Goal: Transaction & Acquisition: Purchase product/service

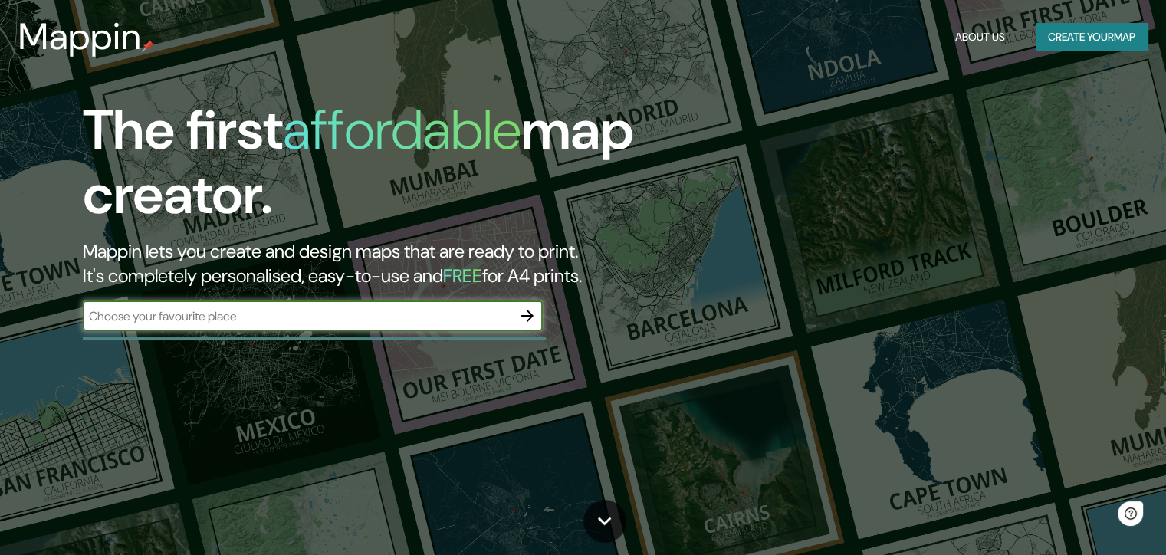
click at [393, 322] on input "text" at bounding box center [297, 316] width 429 height 18
type input "bahia blanca"
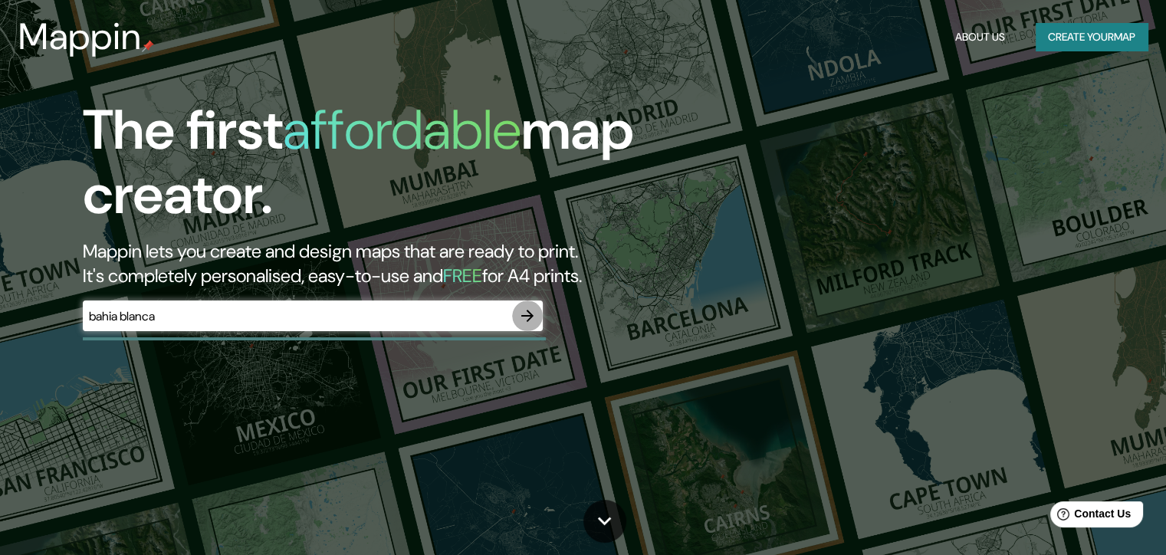
click at [523, 311] on icon "button" at bounding box center [527, 316] width 18 height 18
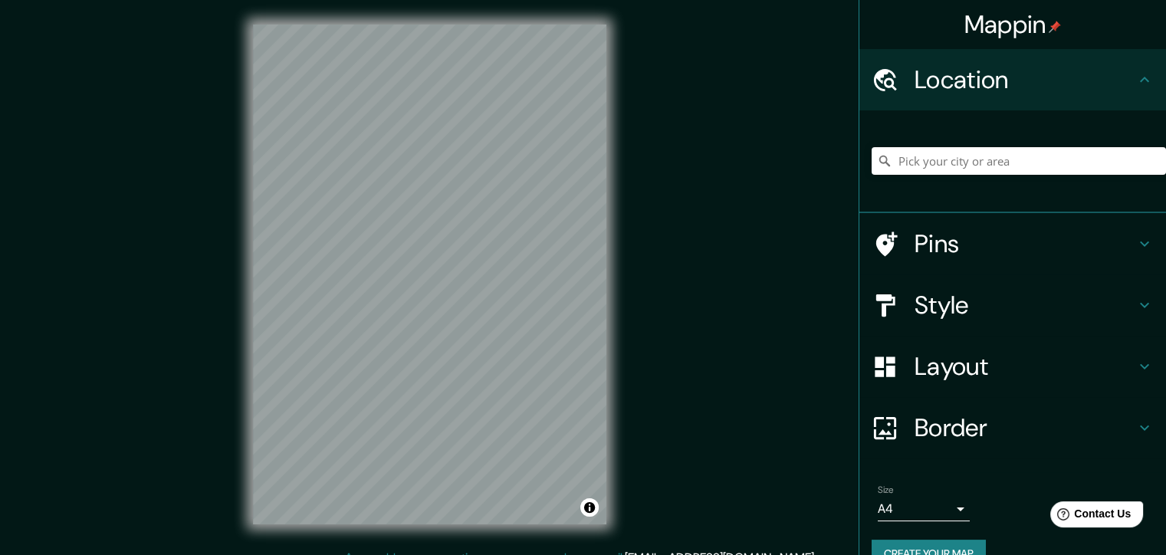
click at [872, 231] on icon at bounding box center [885, 244] width 27 height 27
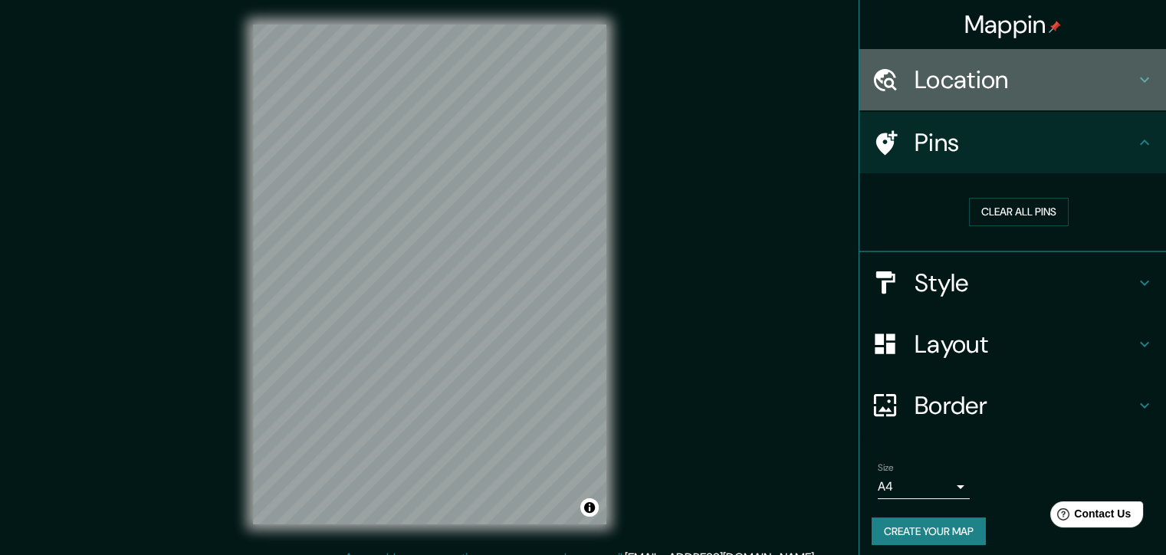
click at [886, 52] on div "Location" at bounding box center [1012, 79] width 307 height 61
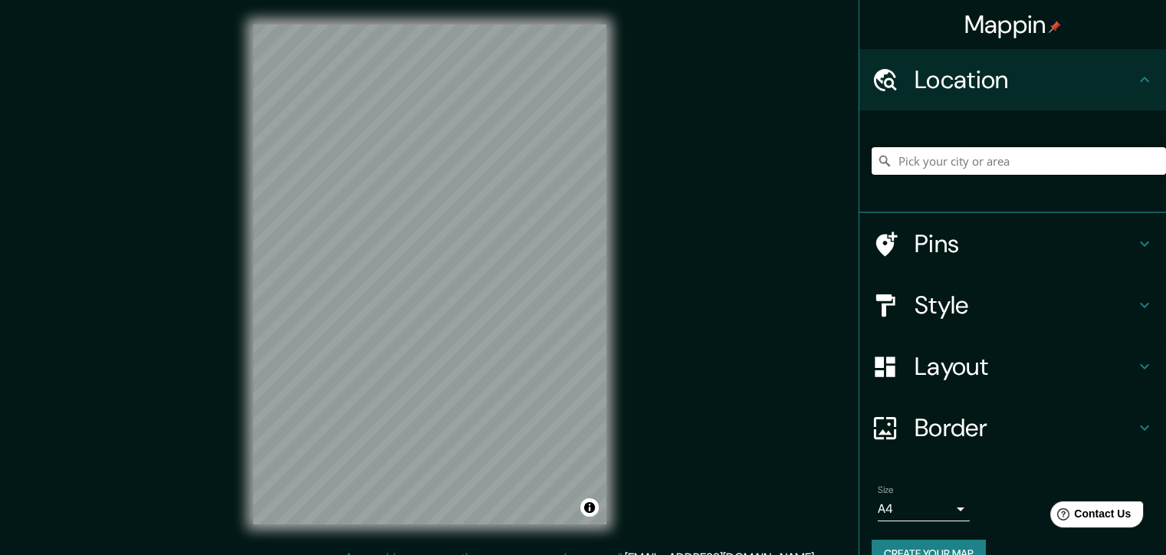
click at [897, 162] on input "Pick your city or area" at bounding box center [1019, 161] width 294 height 28
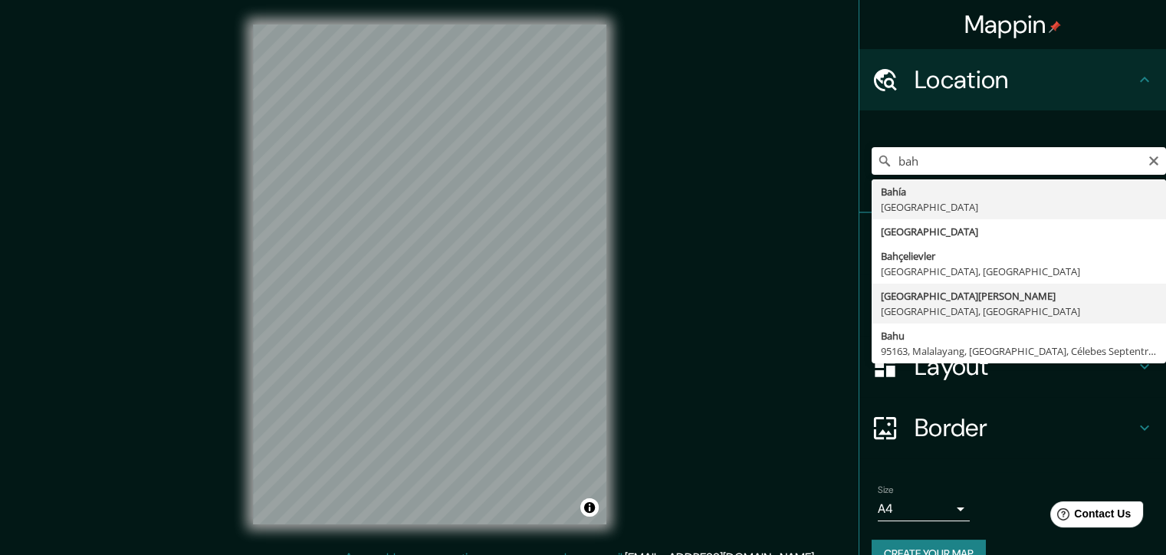
type input "[GEOGRAPHIC_DATA][PERSON_NAME], [GEOGRAPHIC_DATA], [GEOGRAPHIC_DATA]"
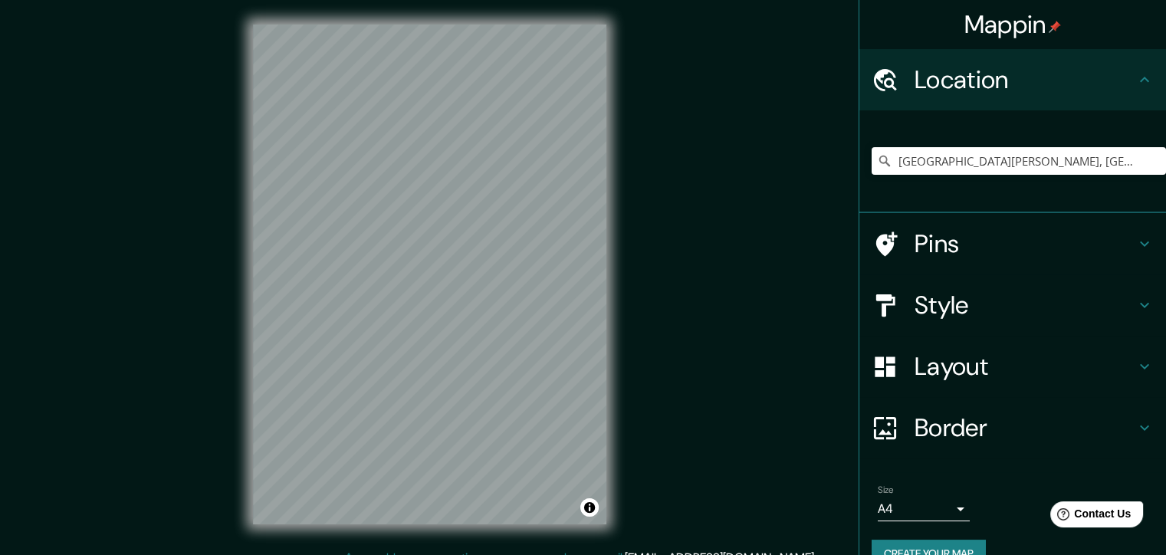
scroll to position [18, 0]
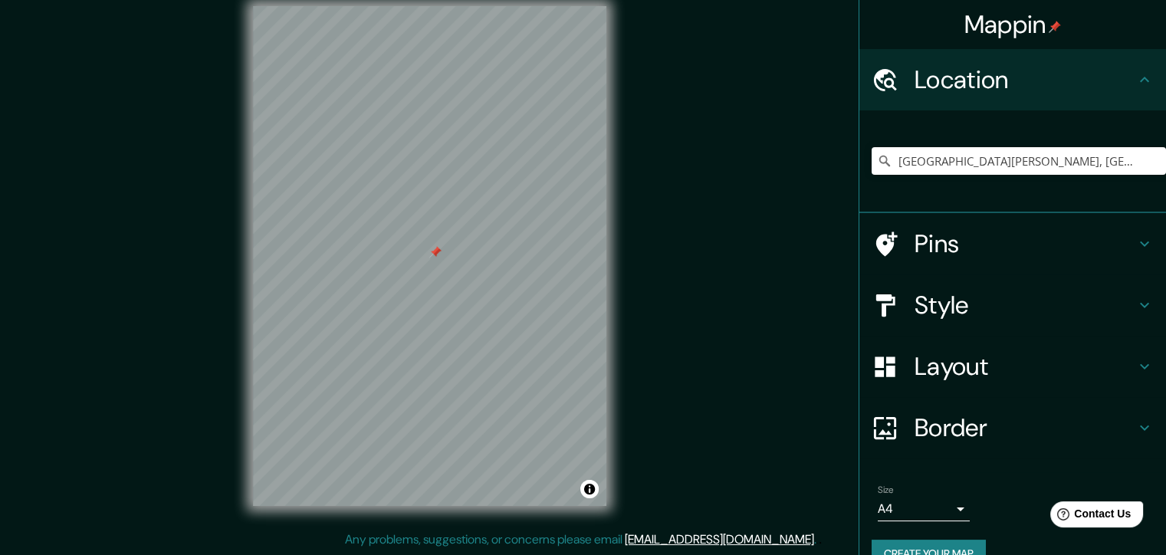
drag, startPoint x: 458, startPoint y: 243, endPoint x: 437, endPoint y: 258, distance: 25.3
click at [437, 258] on div at bounding box center [435, 252] width 12 height 12
click at [946, 236] on h4 "Pins" at bounding box center [1025, 243] width 221 height 31
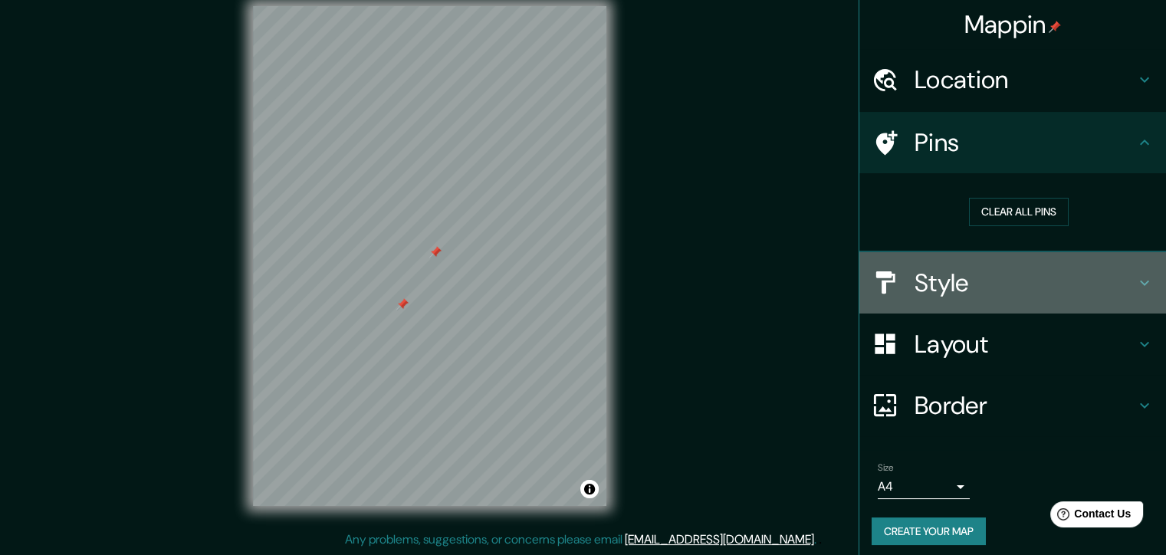
click at [935, 284] on h4 "Style" at bounding box center [1025, 283] width 221 height 31
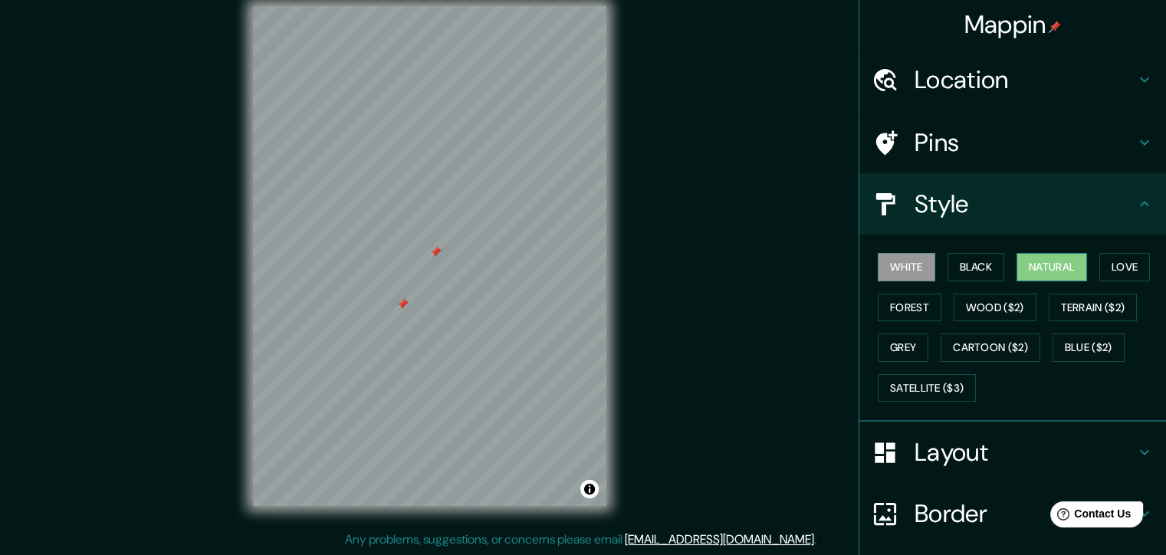
click at [1044, 268] on button "Natural" at bounding box center [1052, 267] width 71 height 28
click at [1106, 304] on button "Terrain ($2)" at bounding box center [1093, 308] width 89 height 28
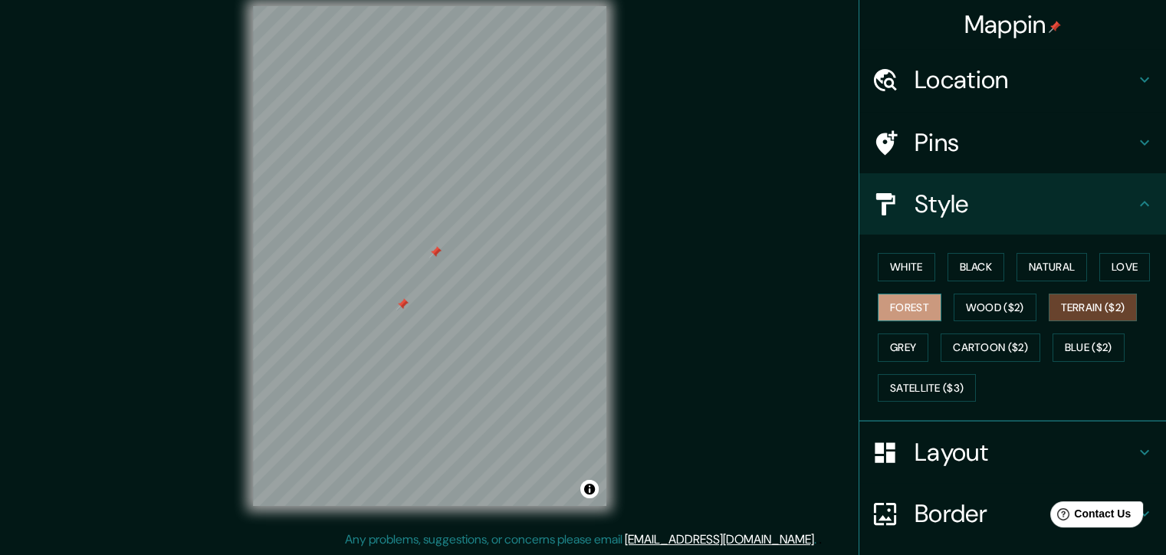
click at [886, 306] on button "Forest" at bounding box center [910, 308] width 64 height 28
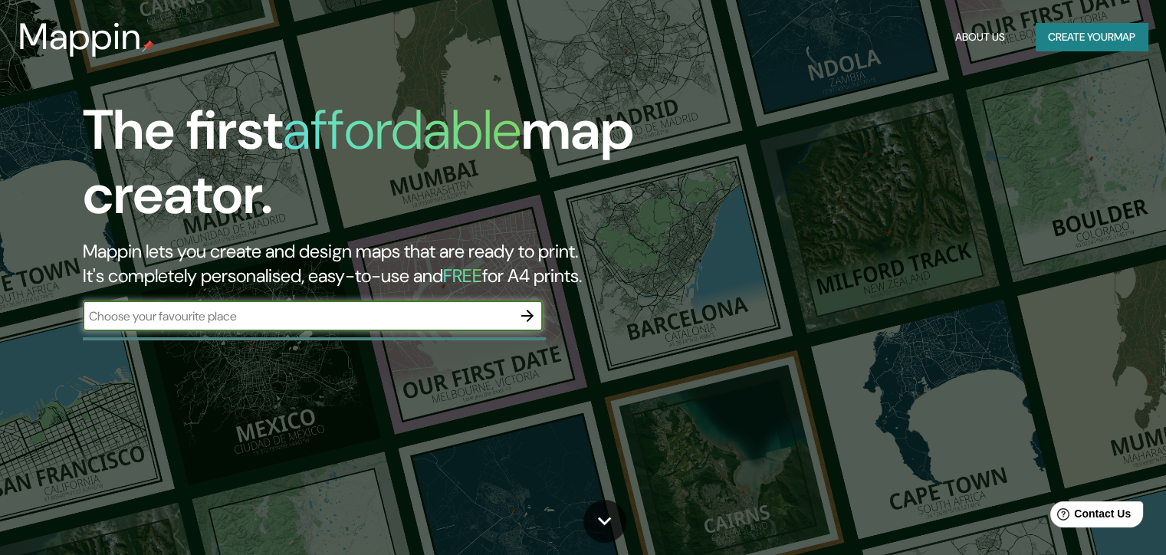
click at [497, 320] on input "text" at bounding box center [297, 316] width 429 height 18
type input "bahia blanca"
click at [518, 320] on icon "button" at bounding box center [527, 316] width 18 height 18
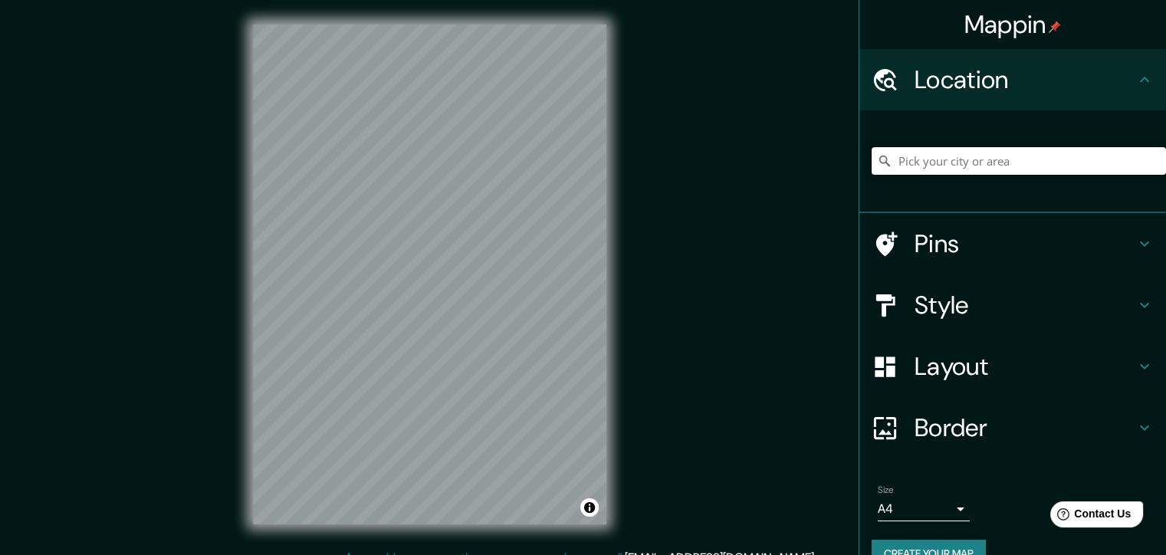
click at [924, 165] on input "Pick your city or area" at bounding box center [1019, 161] width 294 height 28
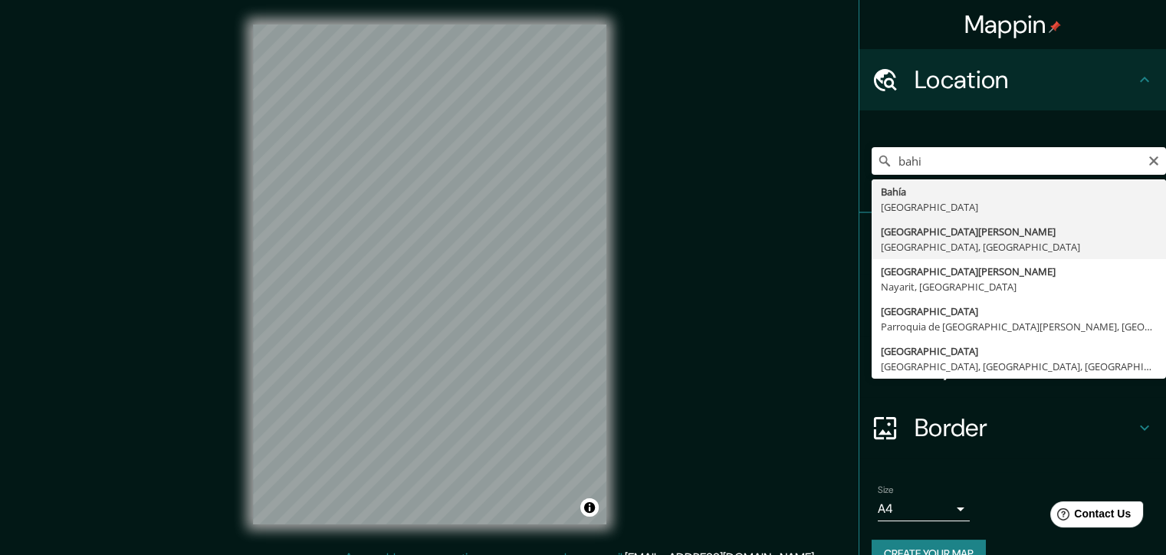
type input "[GEOGRAPHIC_DATA][PERSON_NAME], [GEOGRAPHIC_DATA], [GEOGRAPHIC_DATA]"
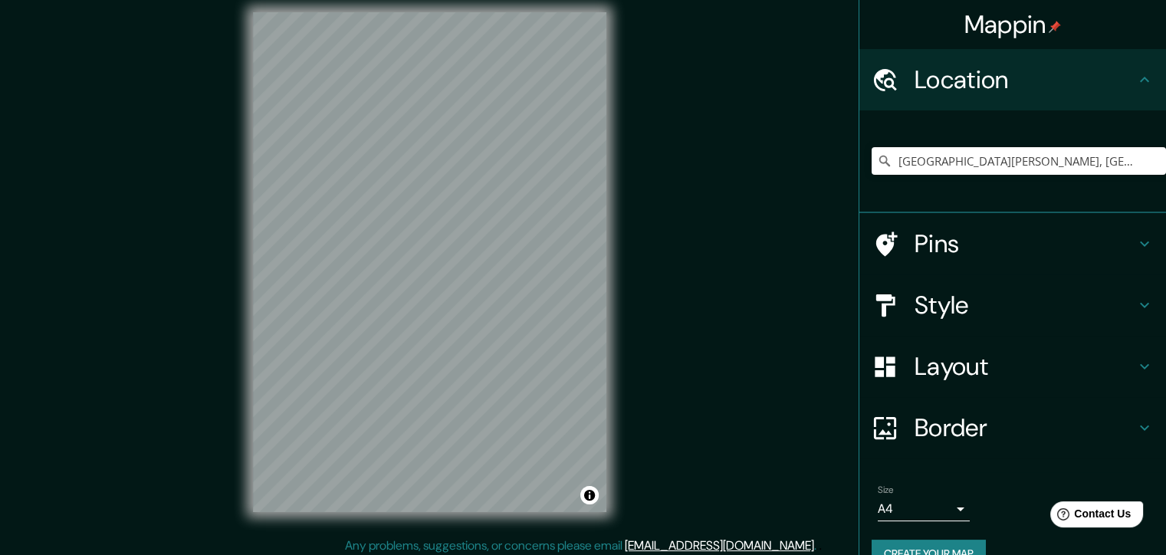
scroll to position [18, 0]
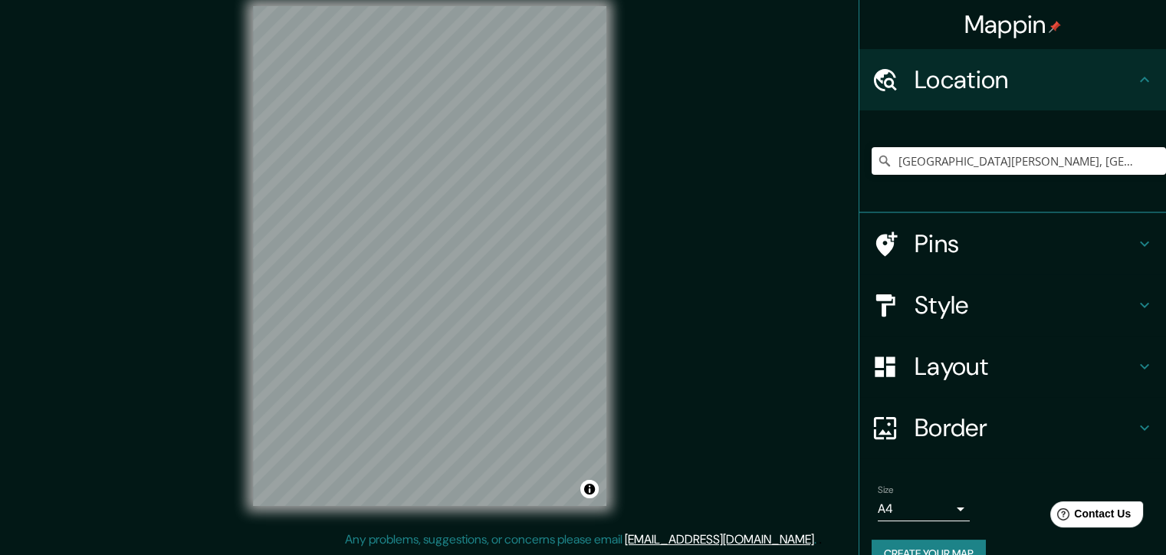
click at [553, 507] on div "© Mapbox © OpenStreetMap Improve this map" at bounding box center [429, 256] width 403 height 549
click at [878, 311] on icon at bounding box center [885, 305] width 27 height 27
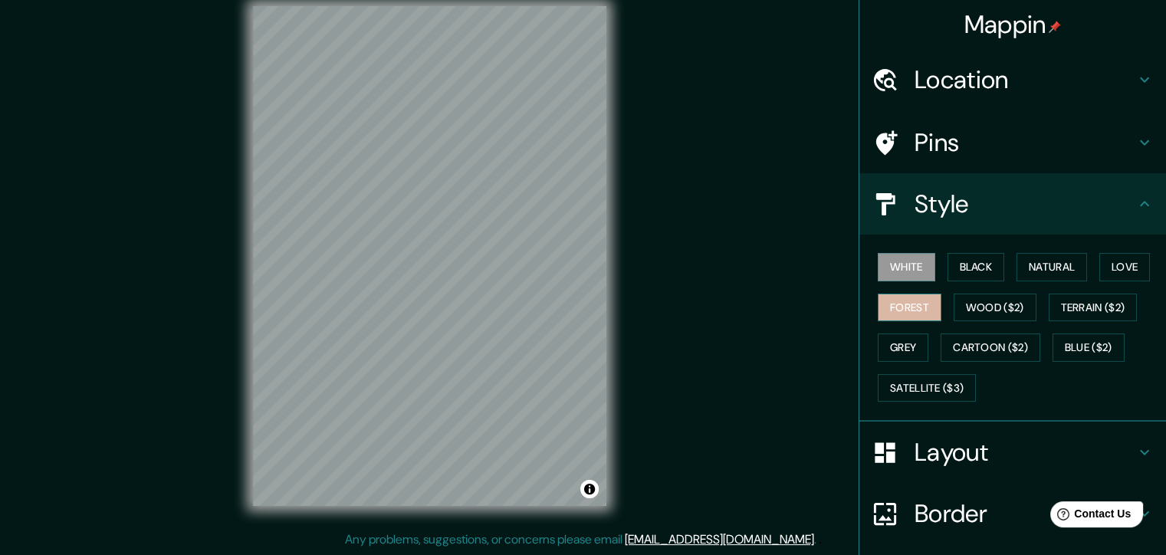
click at [878, 313] on button "Forest" at bounding box center [910, 308] width 64 height 28
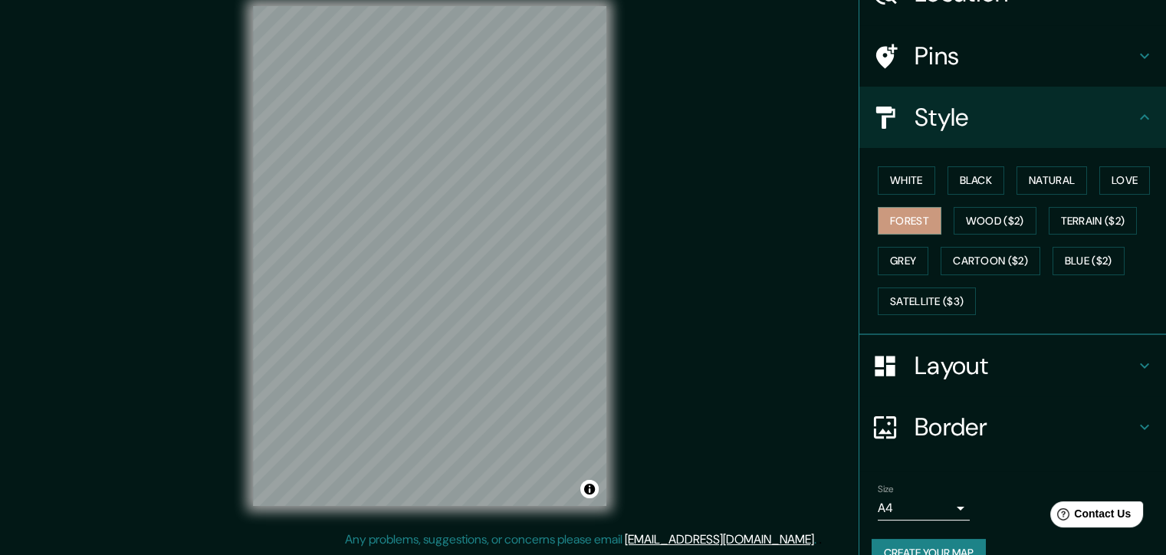
scroll to position [114, 0]
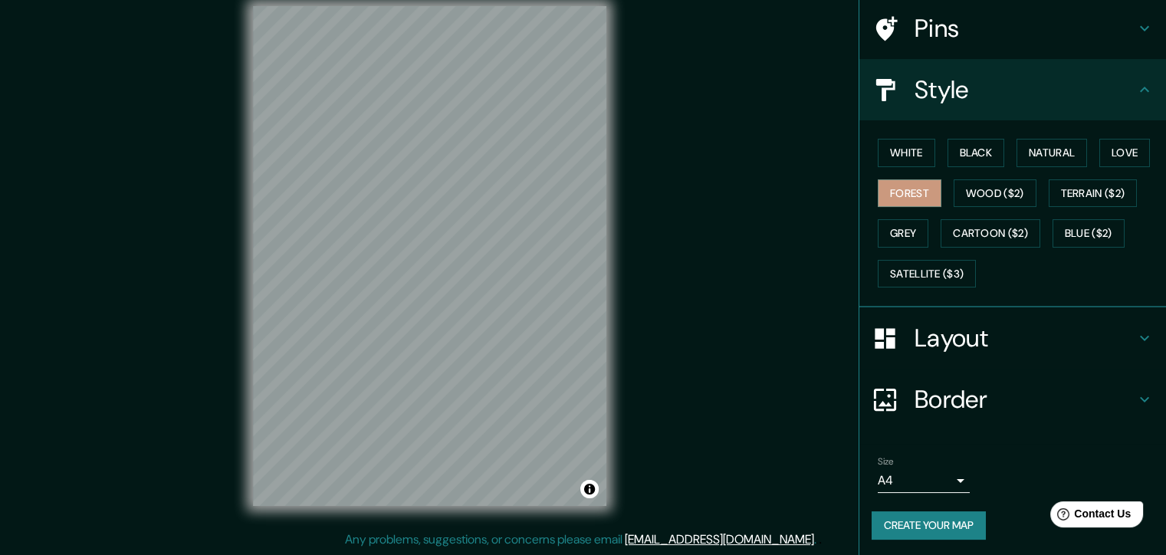
click at [948, 479] on body "Mappin Location Bahía Blanca, Provincia de Buenos Aires, Argentina Pins Style W…" at bounding box center [583, 259] width 1166 height 555
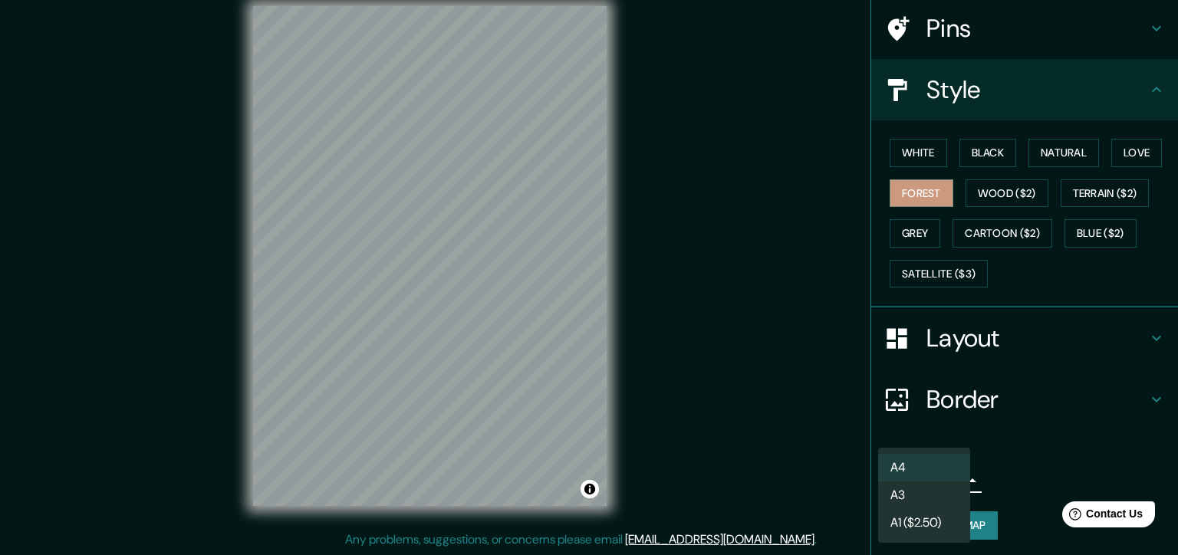
click at [921, 498] on li "A3" at bounding box center [924, 495] width 92 height 28
type input "a4"
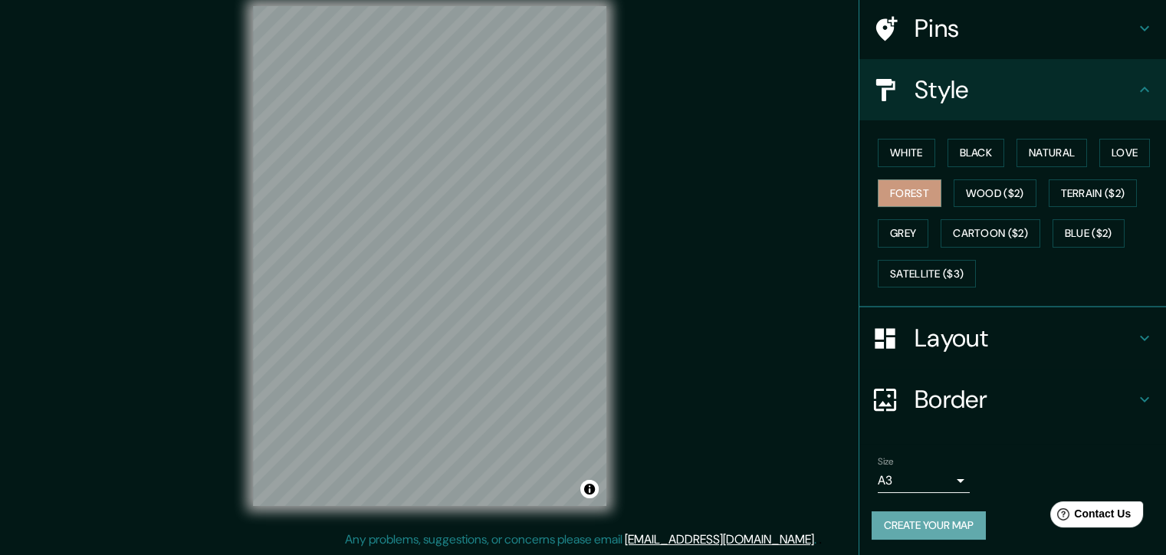
click at [918, 523] on button "Create your map" at bounding box center [929, 525] width 114 height 28
click at [941, 513] on button "Create your map" at bounding box center [929, 525] width 114 height 28
click at [935, 525] on button "Create your map" at bounding box center [929, 525] width 114 height 28
click at [931, 523] on button "Create your map" at bounding box center [929, 525] width 114 height 28
click at [918, 514] on button "Create your map" at bounding box center [929, 525] width 114 height 28
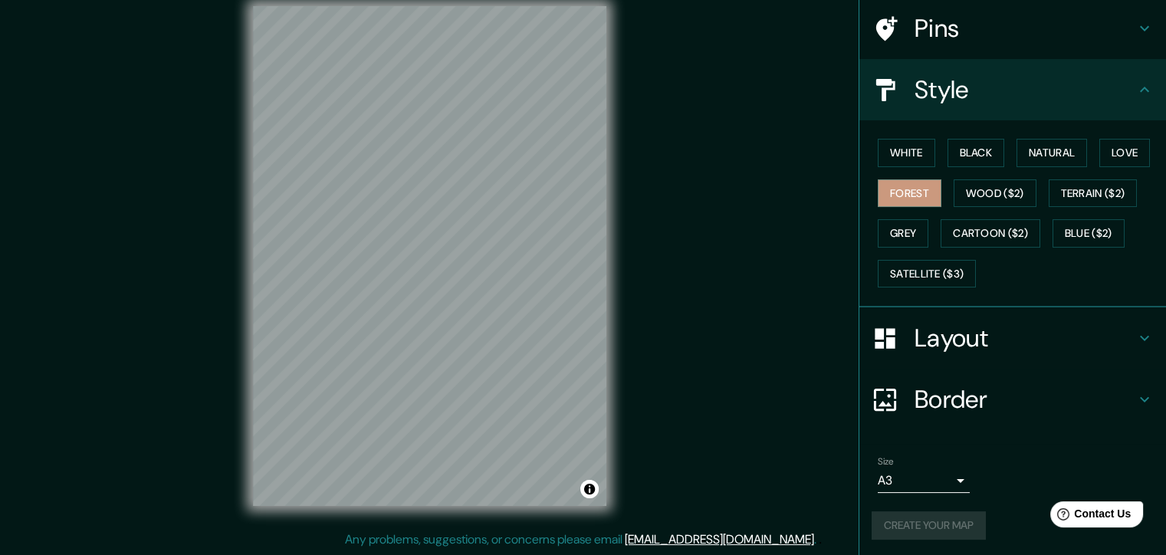
click at [918, 514] on div "Create your map" at bounding box center [1013, 525] width 282 height 28
click at [917, 520] on div "Create your map" at bounding box center [1013, 525] width 282 height 28
click at [1004, 399] on h4 "Border" at bounding box center [1025, 399] width 221 height 31
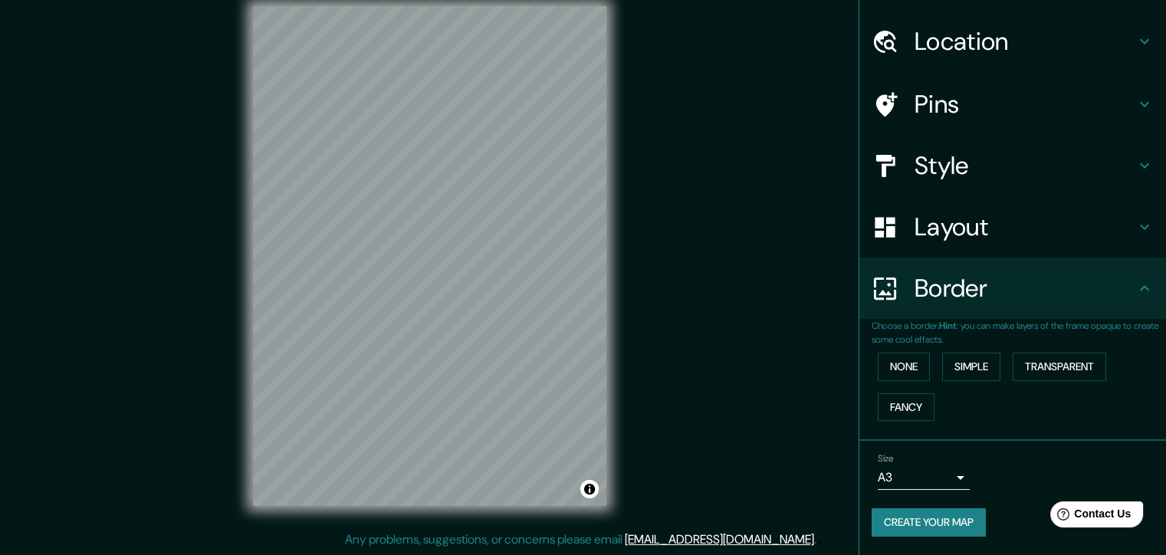
scroll to position [37, 0]
click at [886, 360] on button "None" at bounding box center [904, 368] width 52 height 28
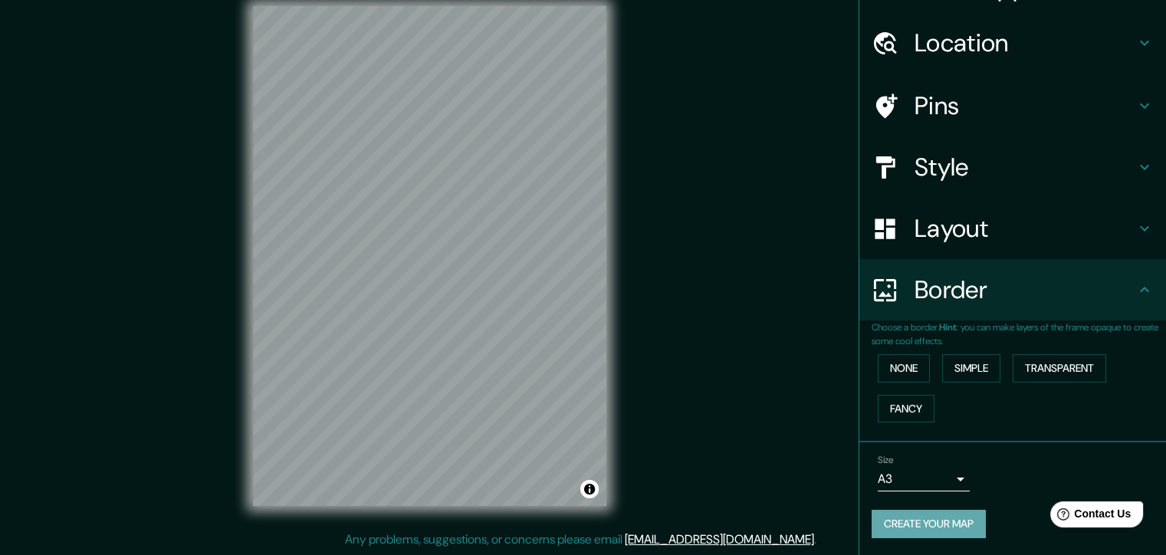
click at [920, 530] on button "Create your map" at bounding box center [929, 524] width 114 height 28
click at [920, 530] on div "Create your map" at bounding box center [1013, 524] width 282 height 28
